Goal: Find specific page/section: Find specific page/section

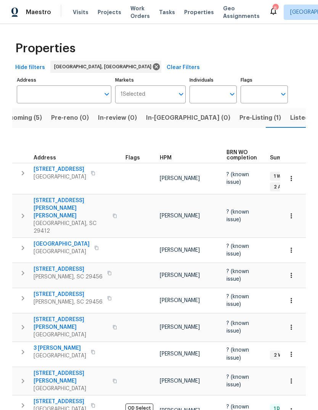
click at [290, 113] on span "Listed (13)" at bounding box center [305, 118] width 31 height 11
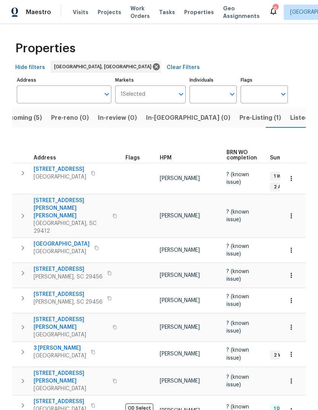
click at [32, 108] on button "Upcoming (5)" at bounding box center [22, 118] width 50 height 20
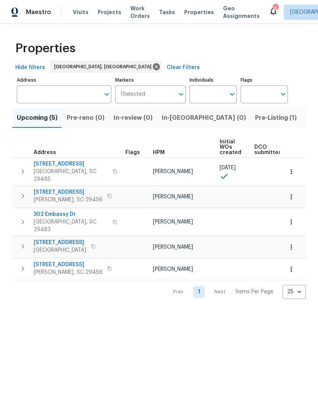
click at [306, 119] on span "Listed (13)" at bounding box center [321, 118] width 31 height 11
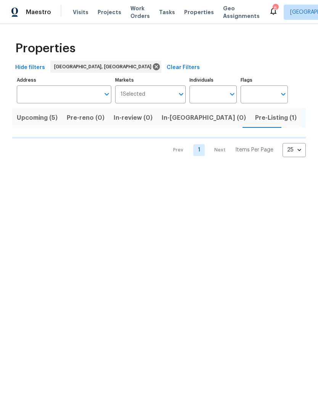
click at [290, 118] on span "Listed (13)" at bounding box center [305, 118] width 31 height 11
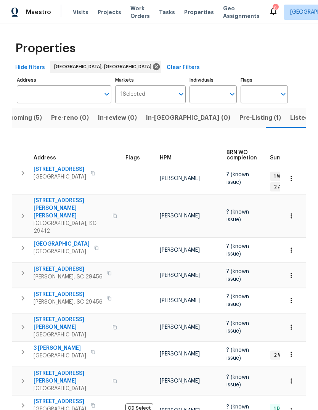
click at [290, 118] on span "Listed (13)" at bounding box center [305, 118] width 31 height 11
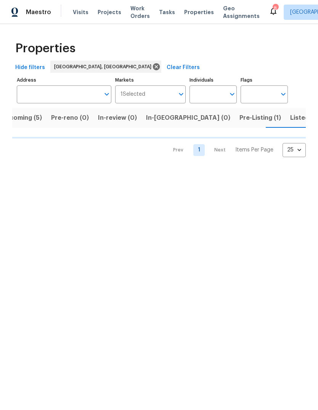
click at [290, 123] on span "Listed (13)" at bounding box center [305, 118] width 31 height 11
click at [28, 121] on span "Upcoming (5)" at bounding box center [21, 118] width 41 height 11
